Goal: Task Accomplishment & Management: Complete application form

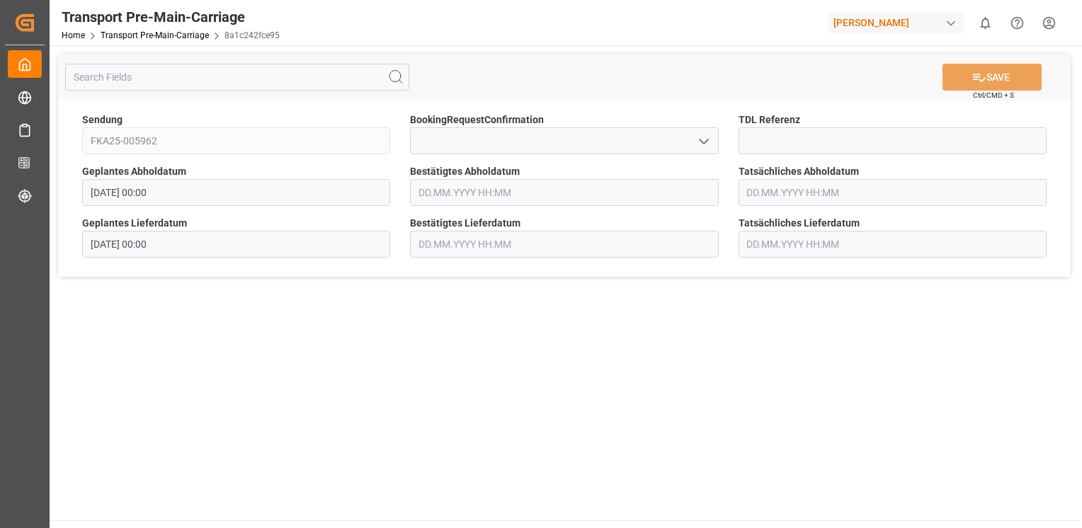
click at [708, 135] on icon "open menu" at bounding box center [703, 141] width 17 height 17
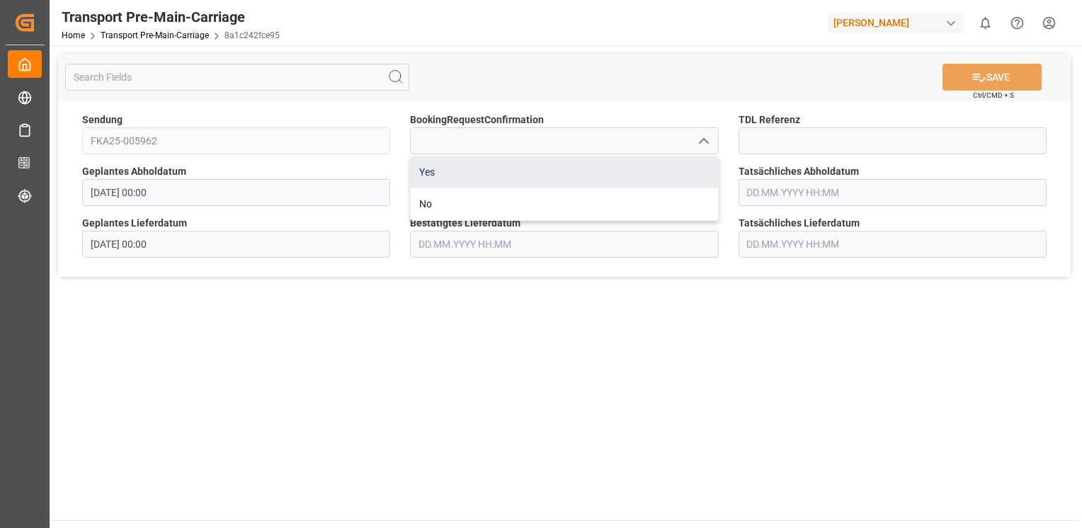
click at [693, 165] on div "Yes" at bounding box center [564, 173] width 307 height 32
type input "Yes"
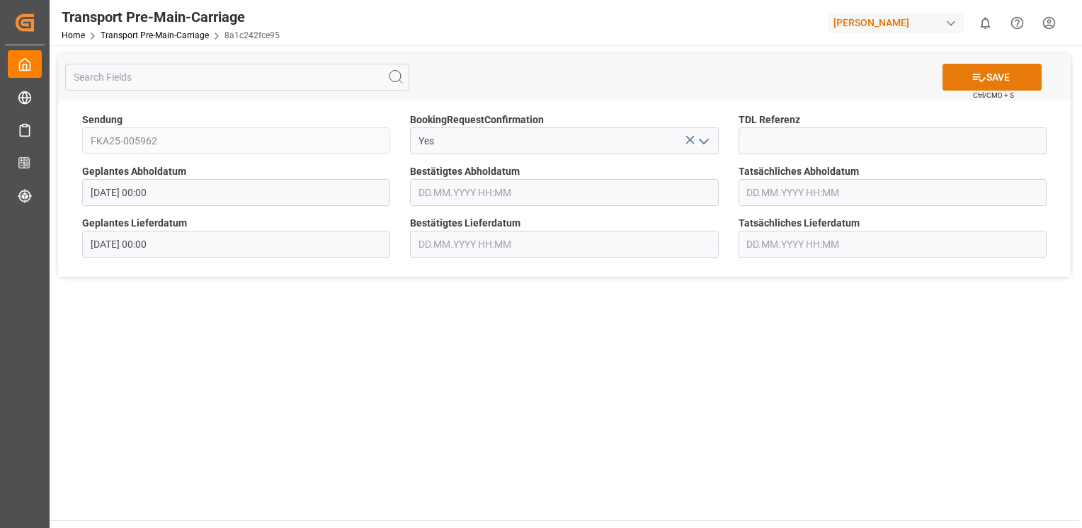
click at [997, 81] on button "SAVE" at bounding box center [992, 77] width 99 height 27
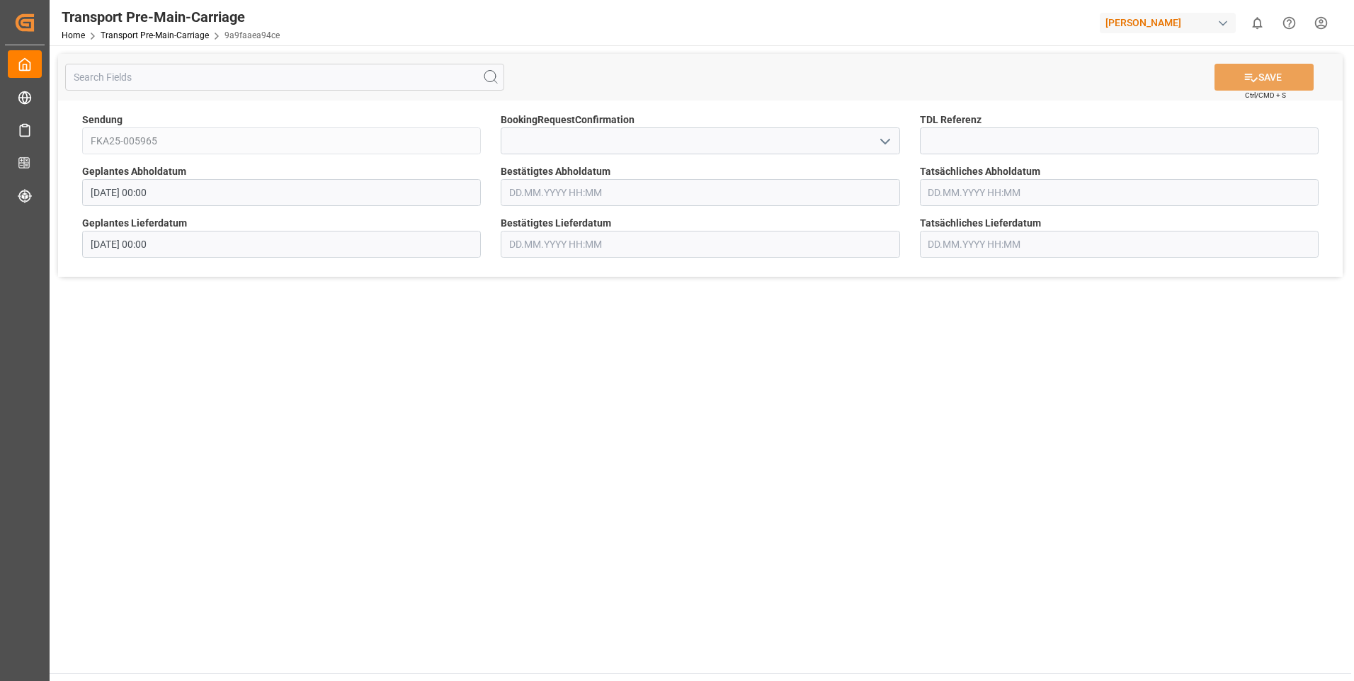
click at [881, 140] on polyline "open menu" at bounding box center [885, 142] width 8 height 4
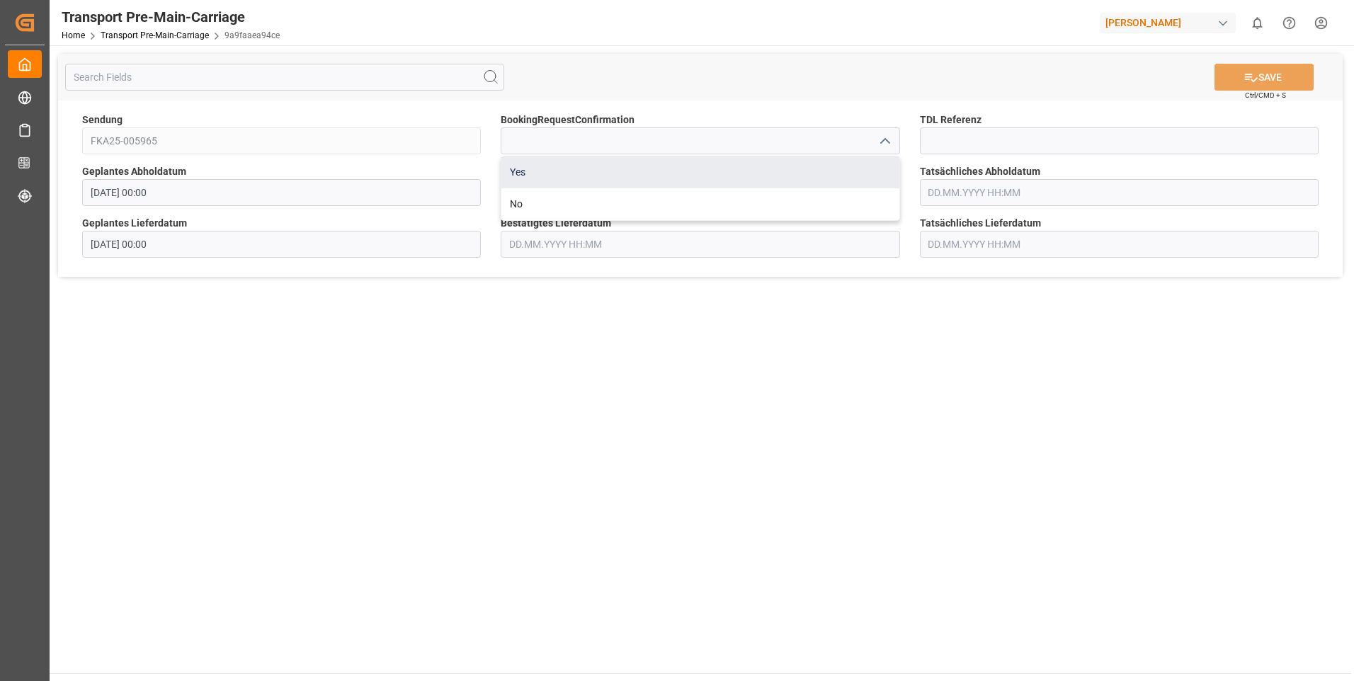
click at [873, 166] on div "Yes" at bounding box center [699, 173] width 397 height 32
type input "Yes"
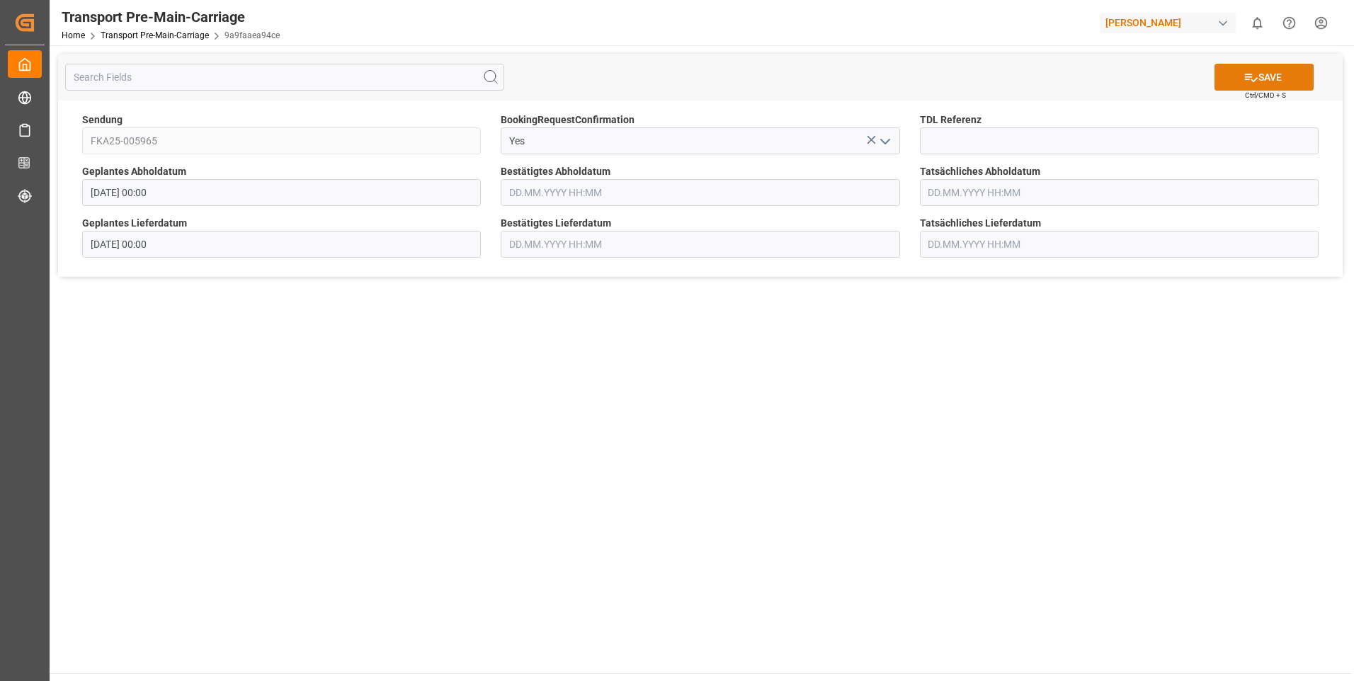
click at [1261, 75] on button "SAVE" at bounding box center [1264, 77] width 99 height 27
click at [881, 140] on polyline "open menu" at bounding box center [885, 142] width 8 height 4
click at [872, 159] on div "Yes" at bounding box center [699, 173] width 397 height 32
type input "Yes"
click at [1269, 77] on button "SAVE" at bounding box center [1264, 77] width 99 height 27
